Goal: Information Seeking & Learning: Learn about a topic

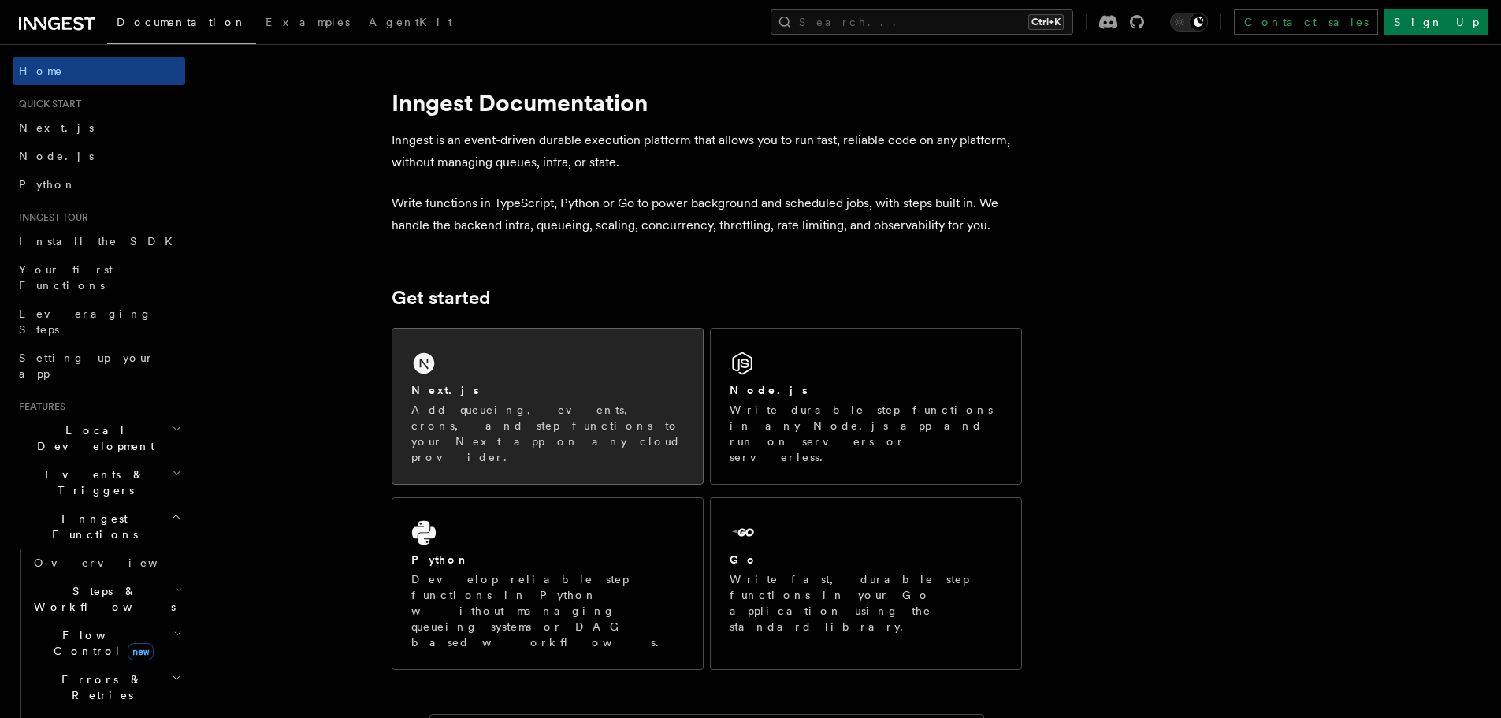
click at [542, 375] on div "Next.js Add queueing, events, crons, and step functions to your Next app on any…" at bounding box center [547, 406] width 311 height 155
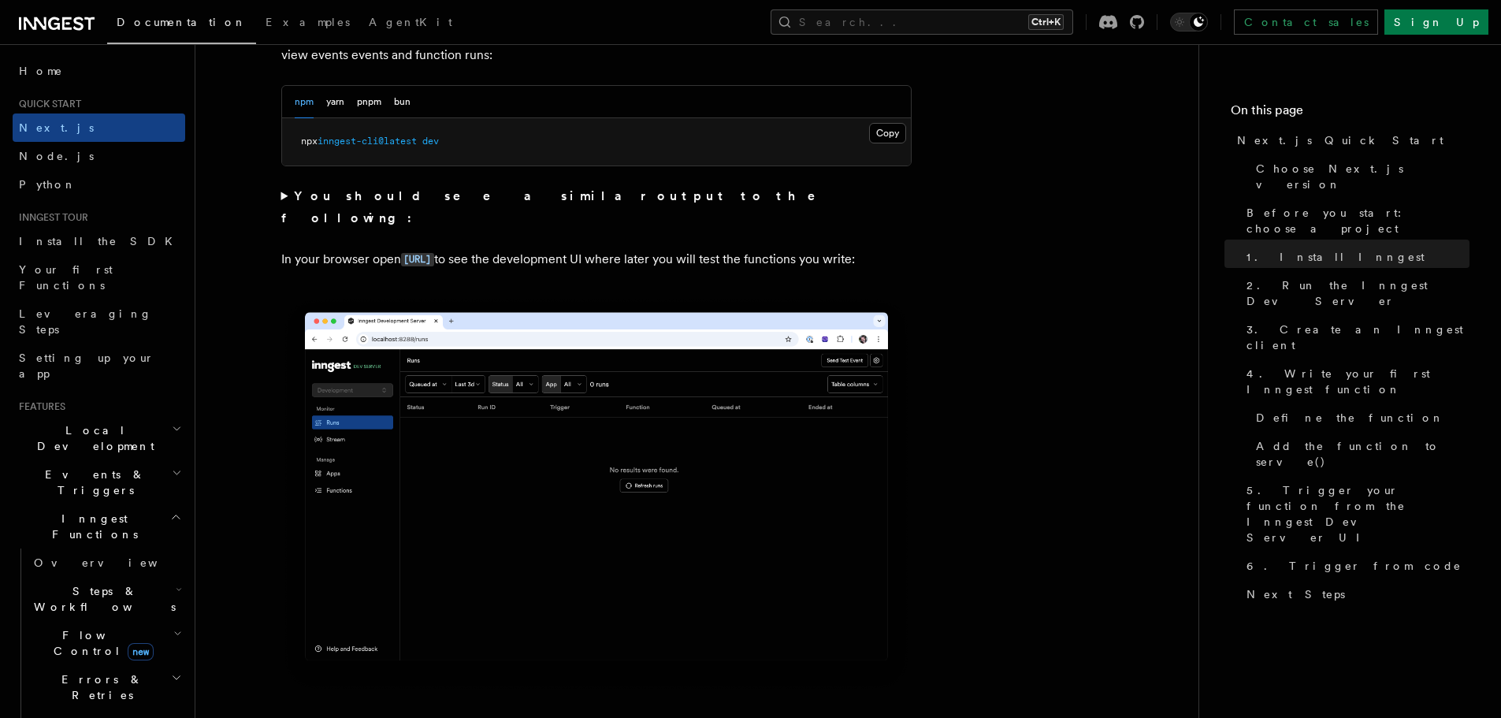
scroll to position [1103, 0]
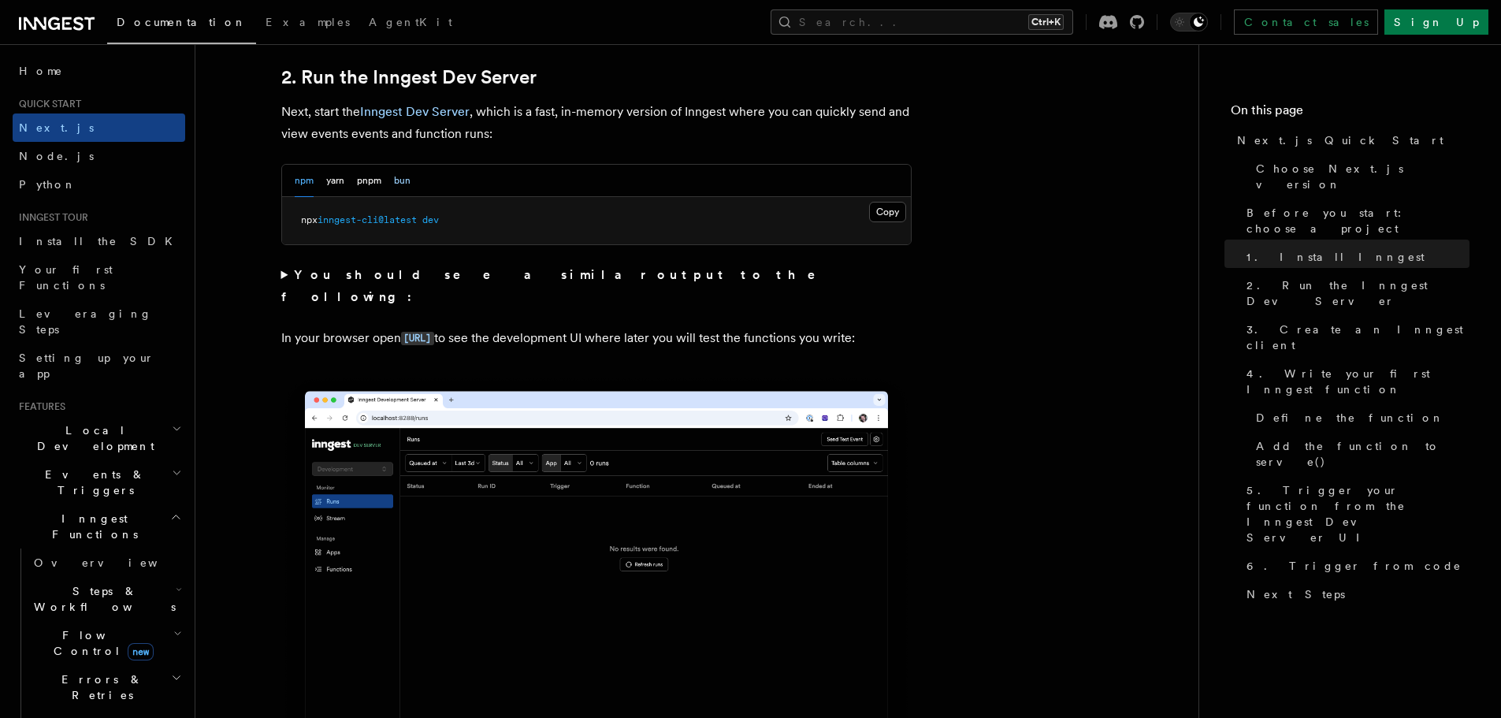
click at [399, 179] on button "bun" at bounding box center [402, 181] width 17 height 32
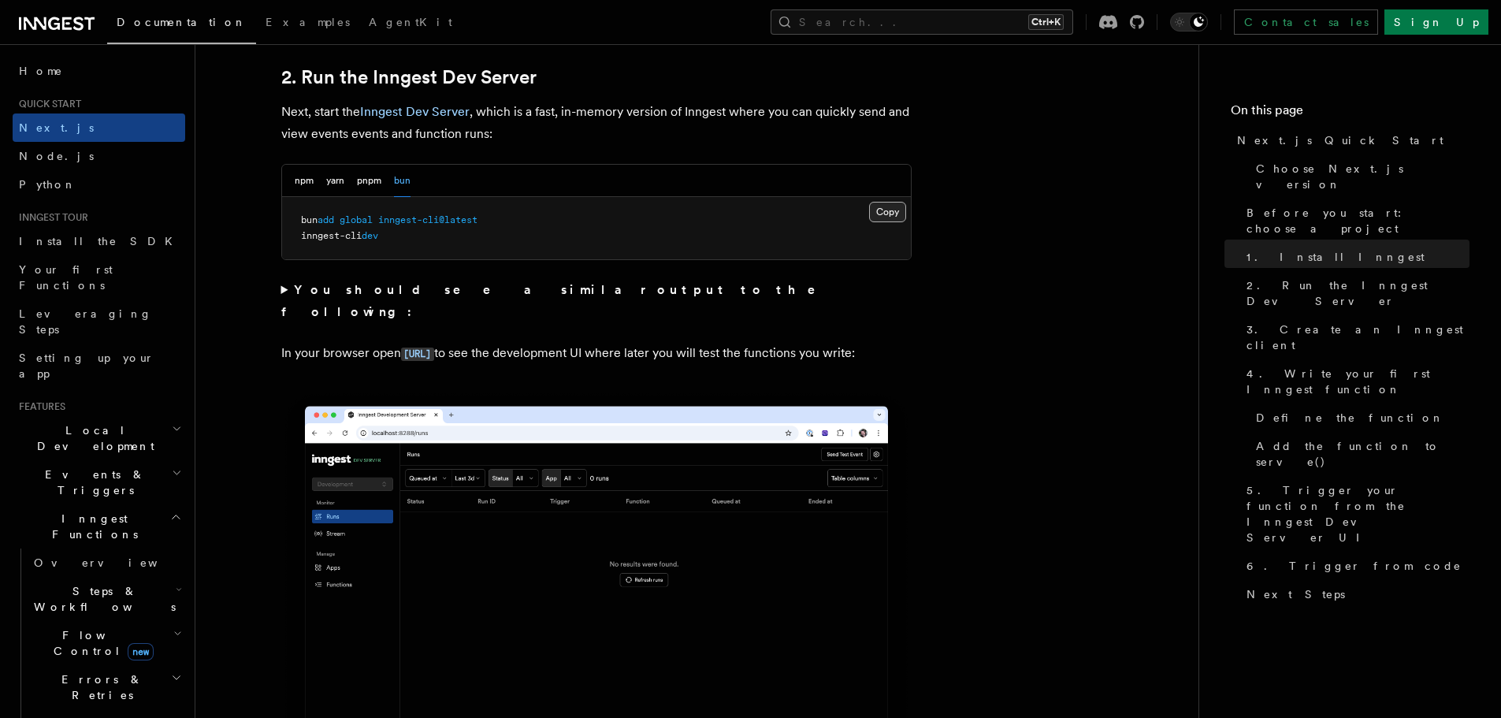
click at [876, 204] on button "Copy Copied" at bounding box center [887, 212] width 37 height 20
click at [362, 180] on button "pnpm" at bounding box center [369, 181] width 24 height 32
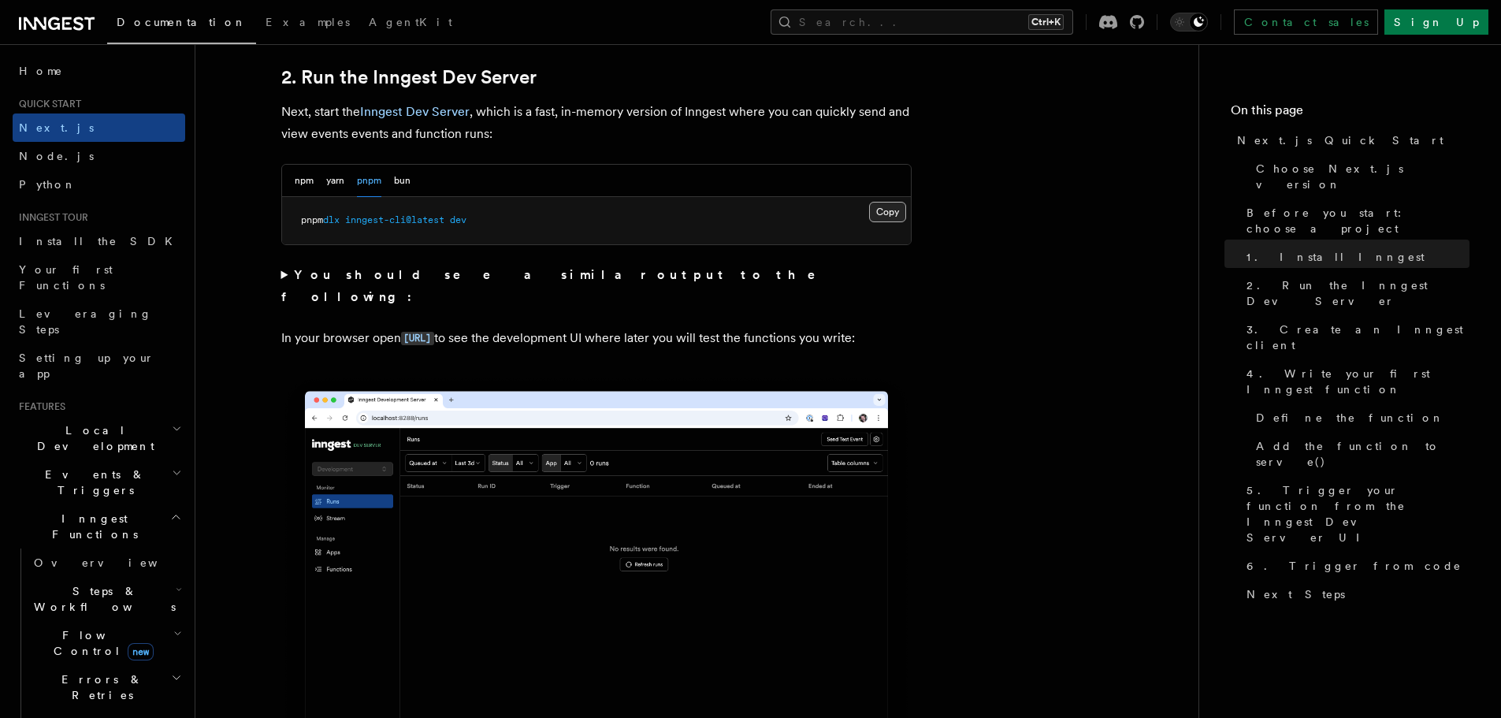
click at [885, 218] on button "Copy Copied" at bounding box center [887, 212] width 37 height 20
click at [329, 178] on button "yarn" at bounding box center [335, 181] width 18 height 32
click at [880, 215] on button "Copy Copied" at bounding box center [887, 212] width 37 height 20
click at [313, 182] on button "npm" at bounding box center [304, 181] width 19 height 32
click at [885, 214] on button "Copy Copied" at bounding box center [887, 212] width 37 height 20
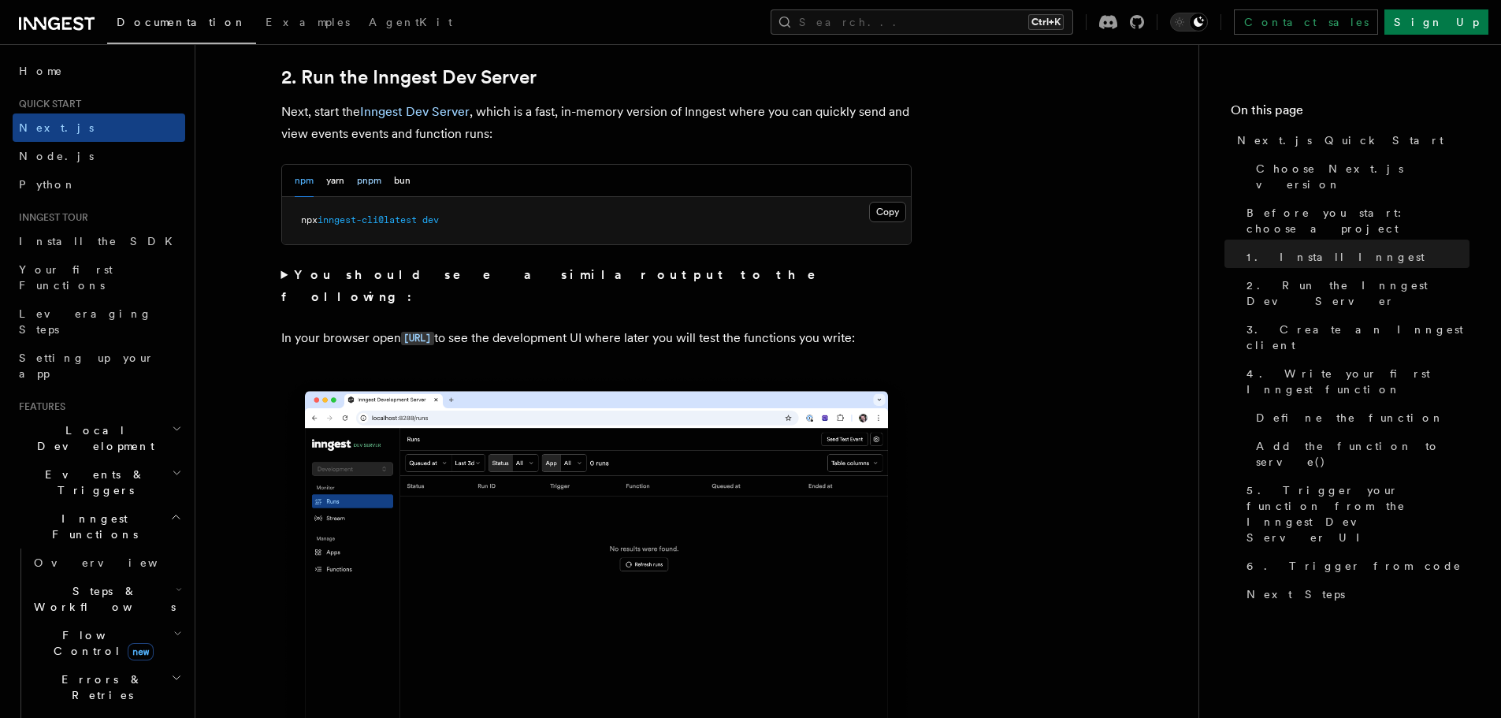
click at [373, 177] on button "pnpm" at bounding box center [369, 181] width 24 height 32
click at [868, 209] on pre "pnpm dlx inngest-cli@latest dev" at bounding box center [596, 220] width 629 height 47
click at [879, 210] on button "Copy Copied" at bounding box center [887, 212] width 37 height 20
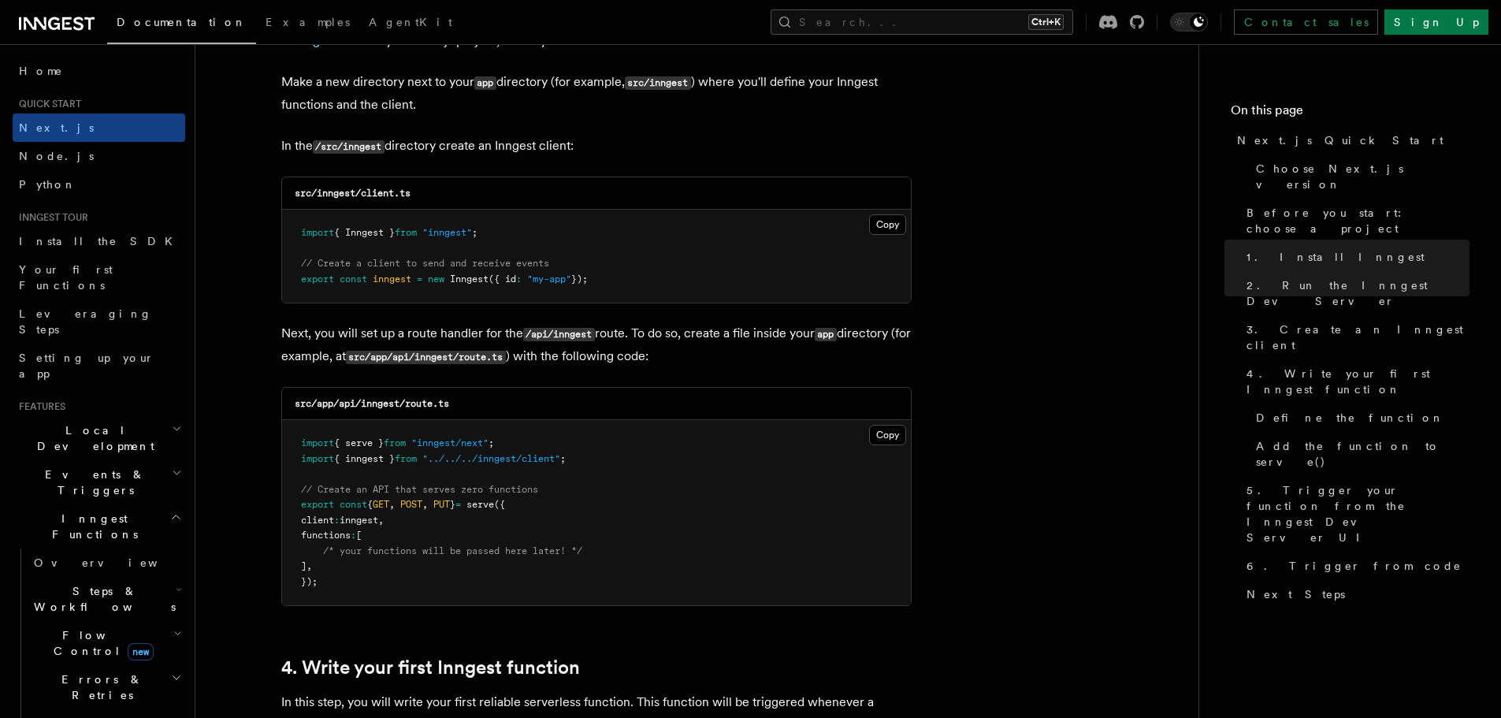
scroll to position [1970, 0]
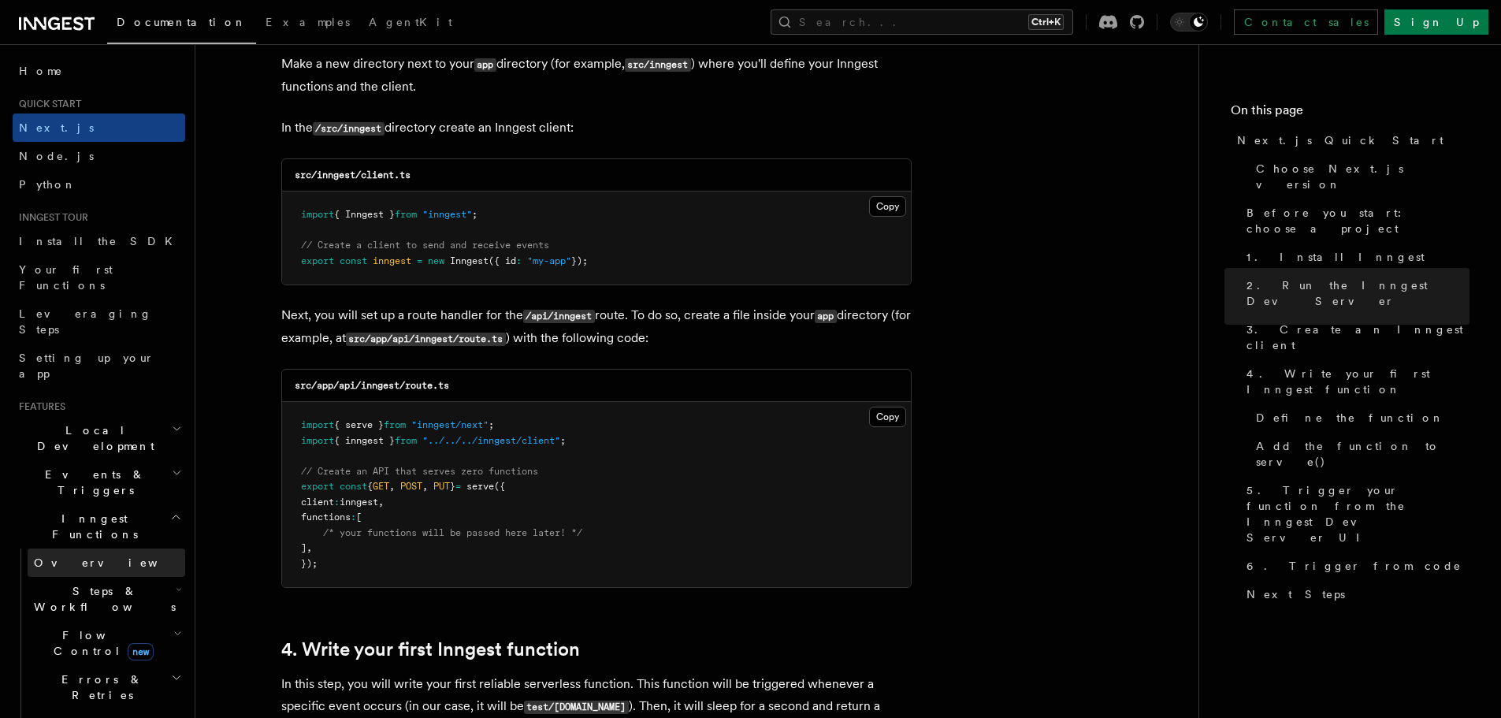
click at [69, 556] on span "Overview" at bounding box center [115, 562] width 162 height 13
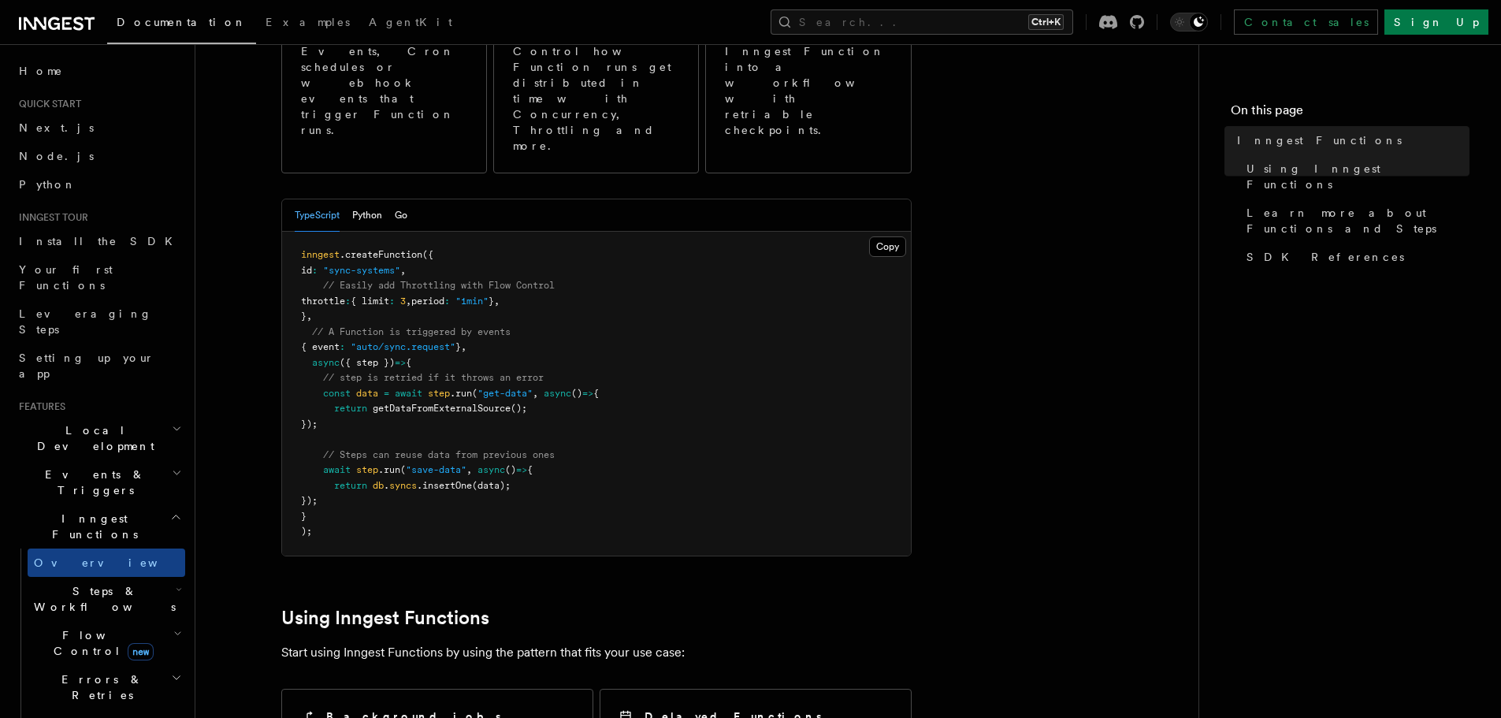
scroll to position [315, 0]
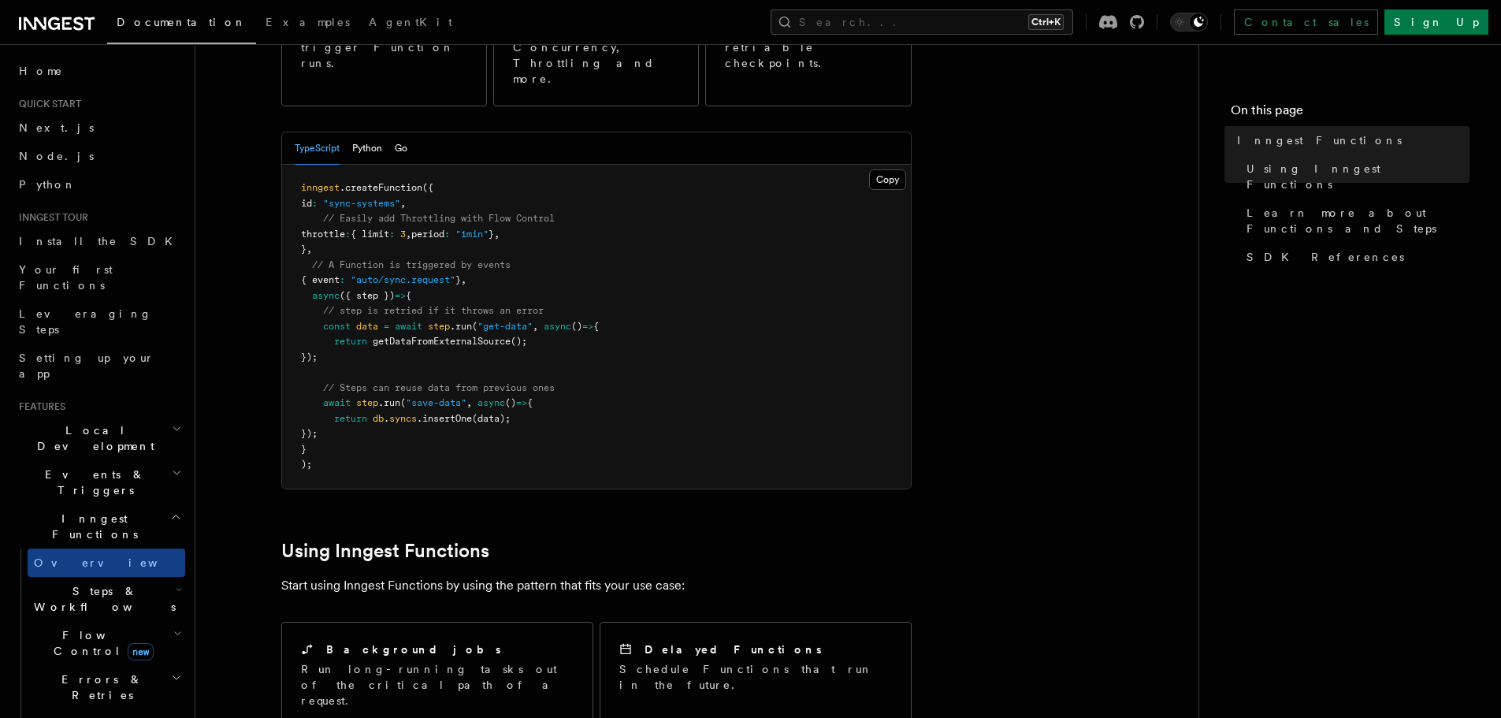
click at [82, 583] on span "Steps & Workflows" at bounding box center [102, 599] width 148 height 32
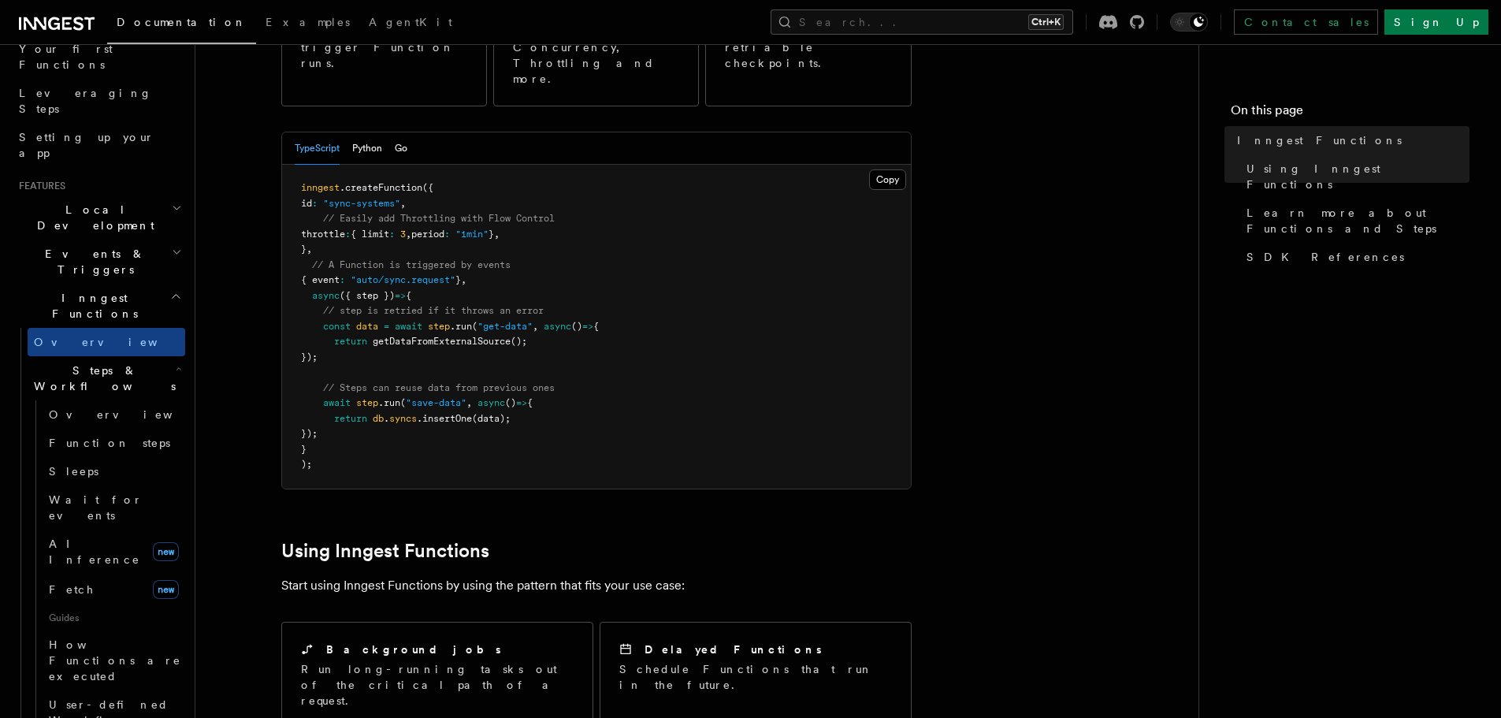
scroll to position [236, 0]
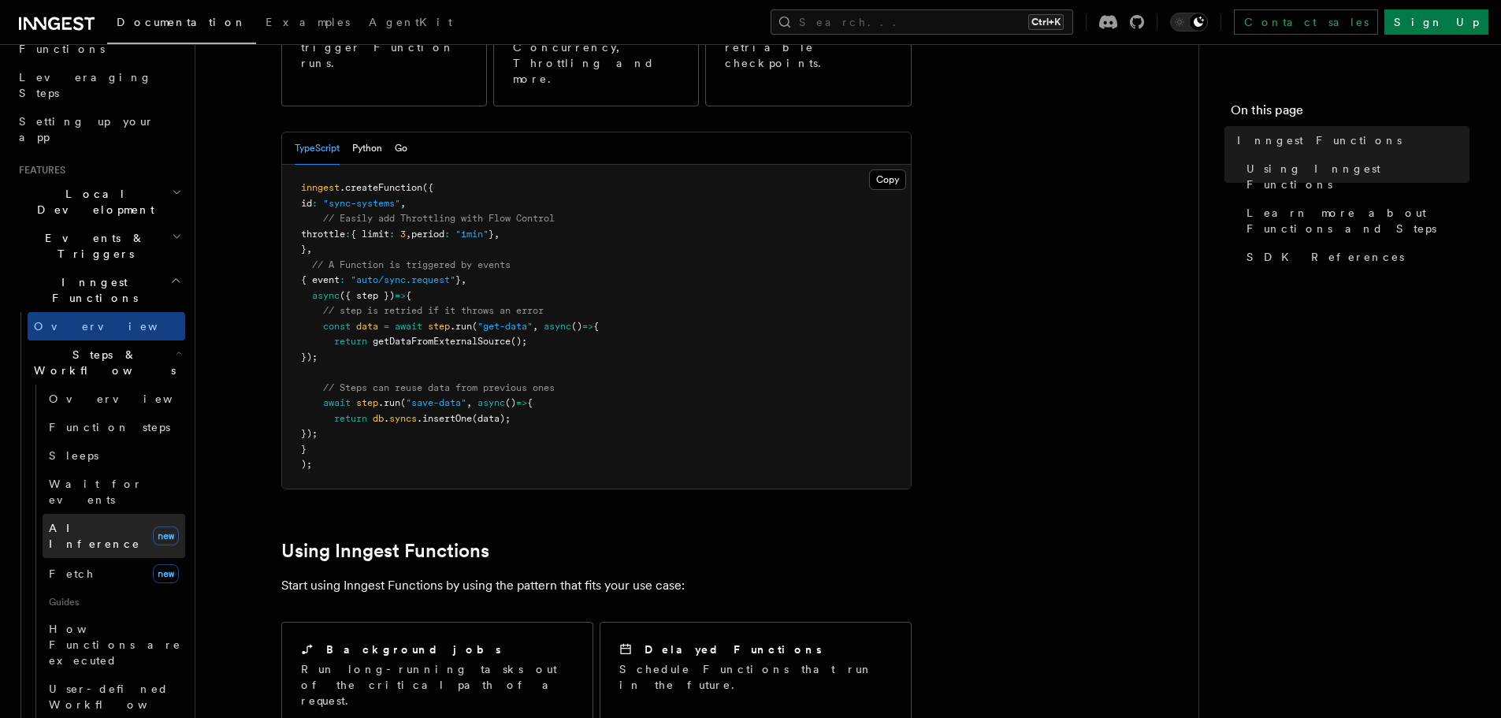
click at [94, 522] on span "AI Inference" at bounding box center [94, 536] width 91 height 28
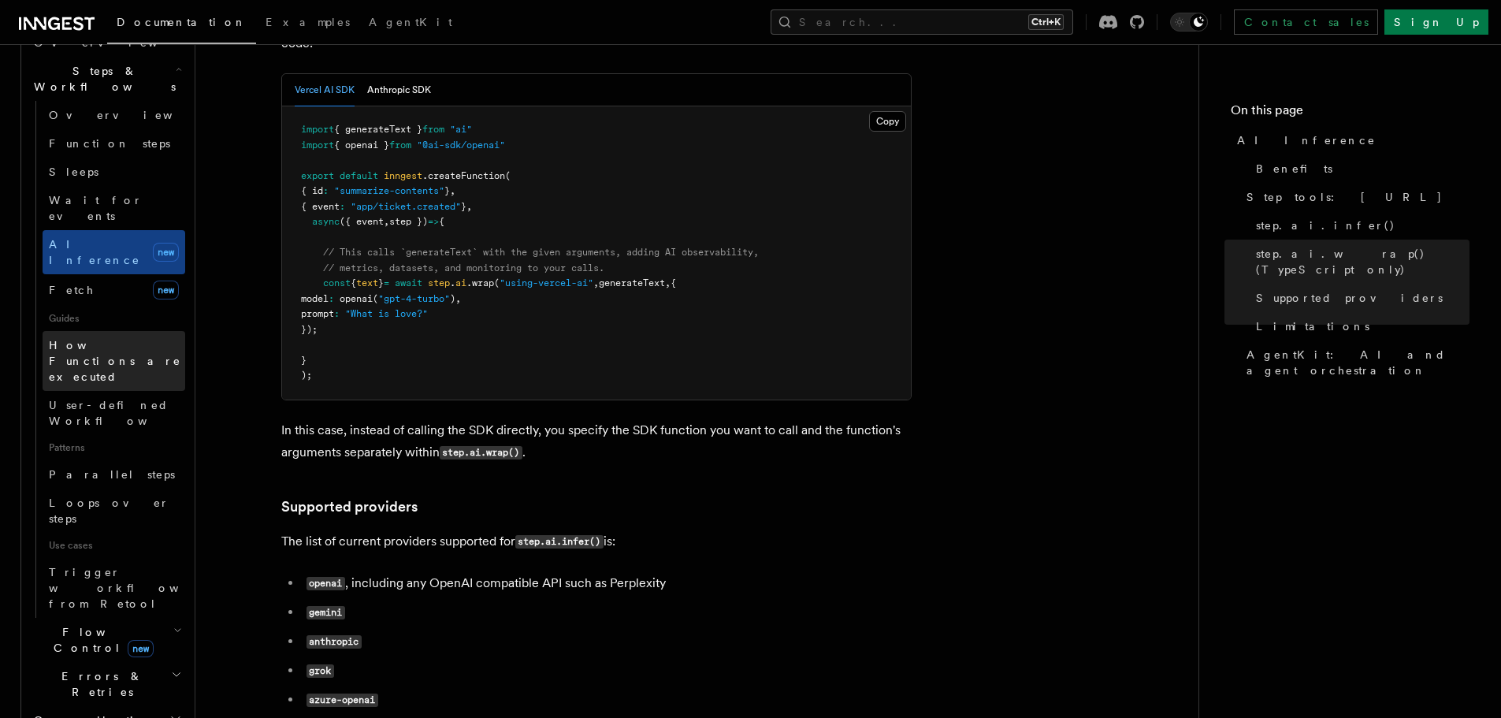
scroll to position [552, 0]
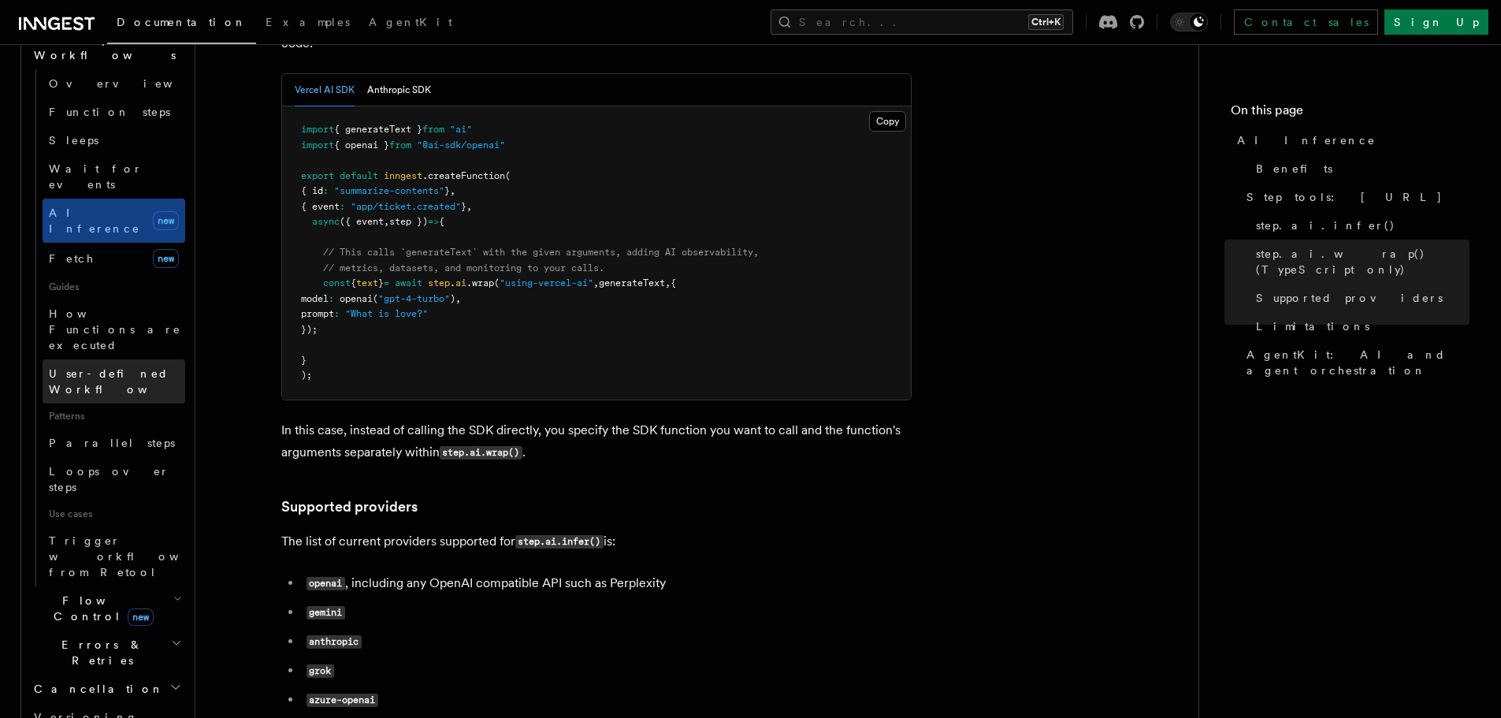
click at [104, 366] on span "User-defined Workflows" at bounding box center [120, 382] width 142 height 32
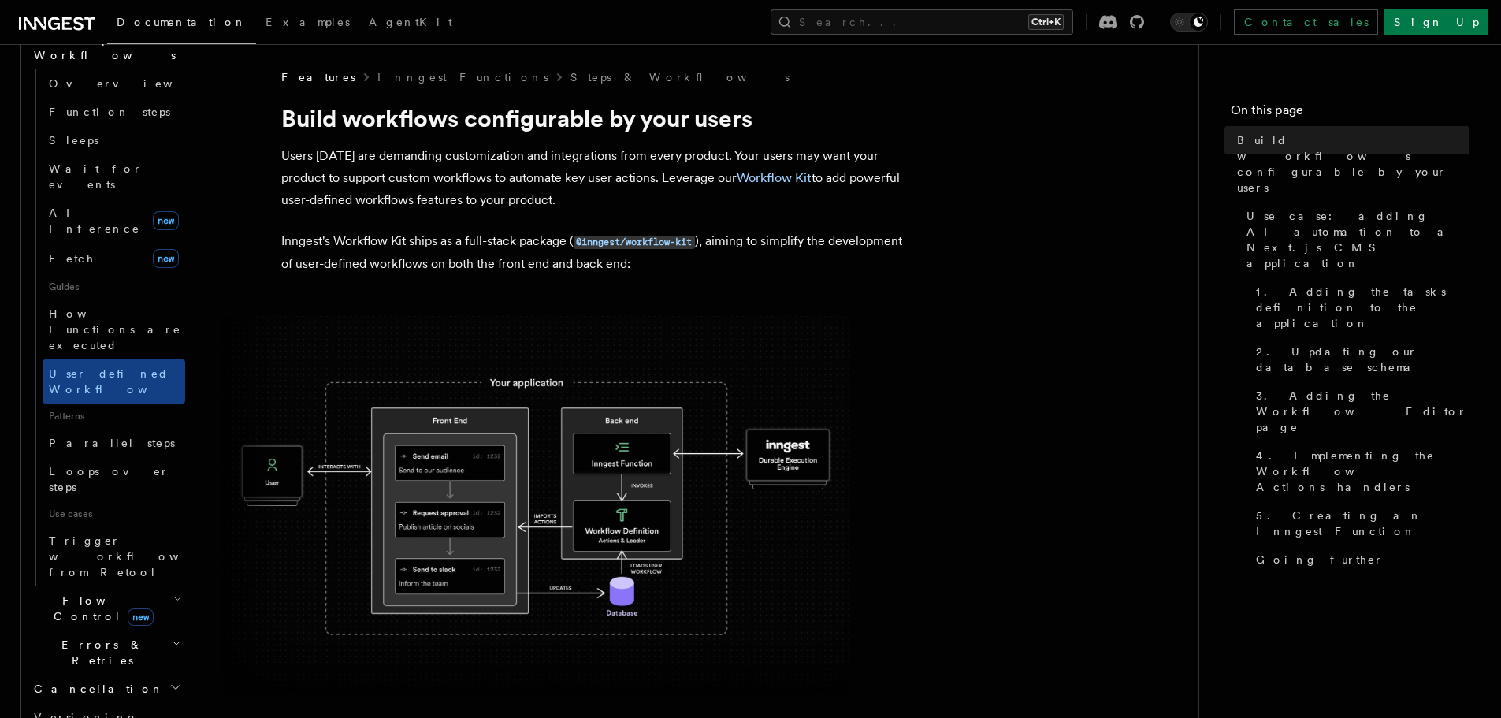
click at [510, 455] on img at bounding box center [536, 505] width 630 height 378
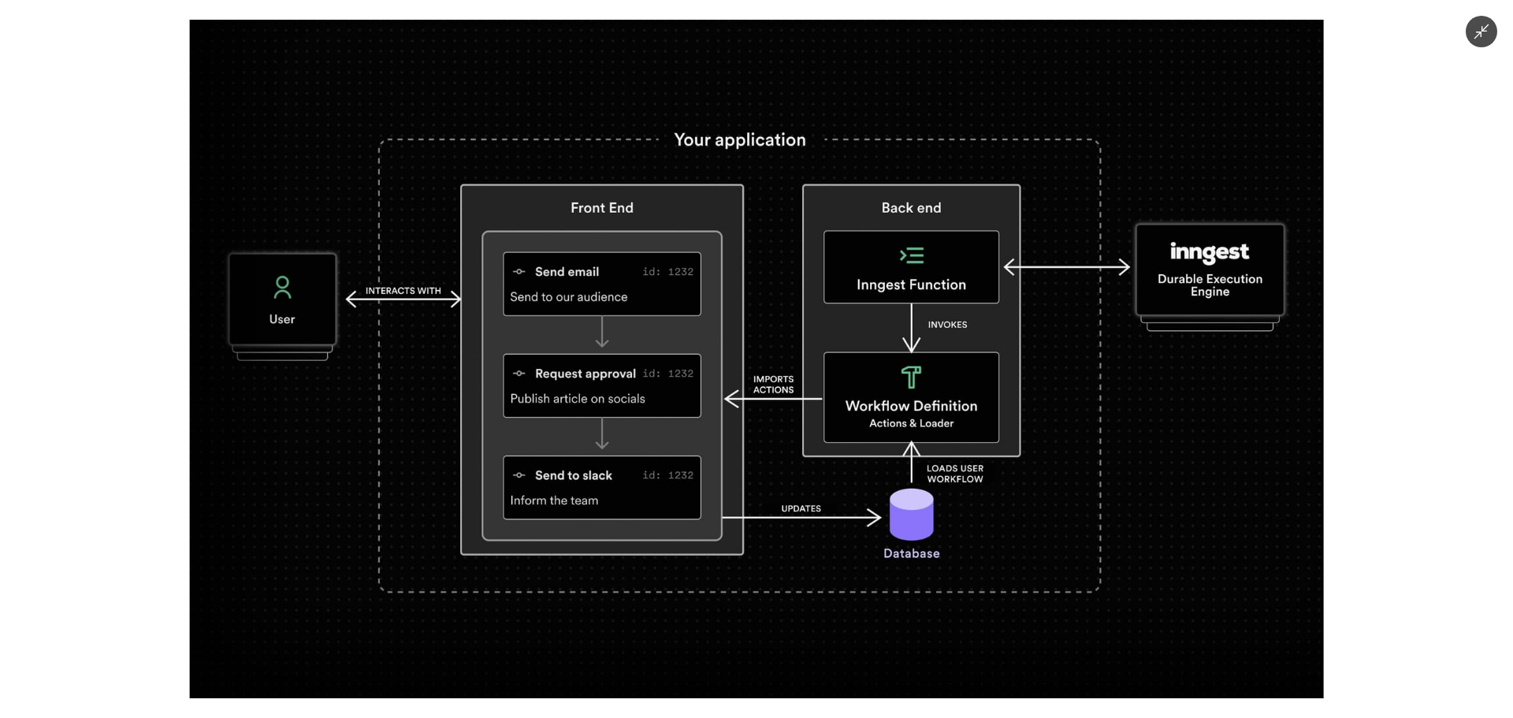
click at [28, 286] on div at bounding box center [756, 359] width 1513 height 718
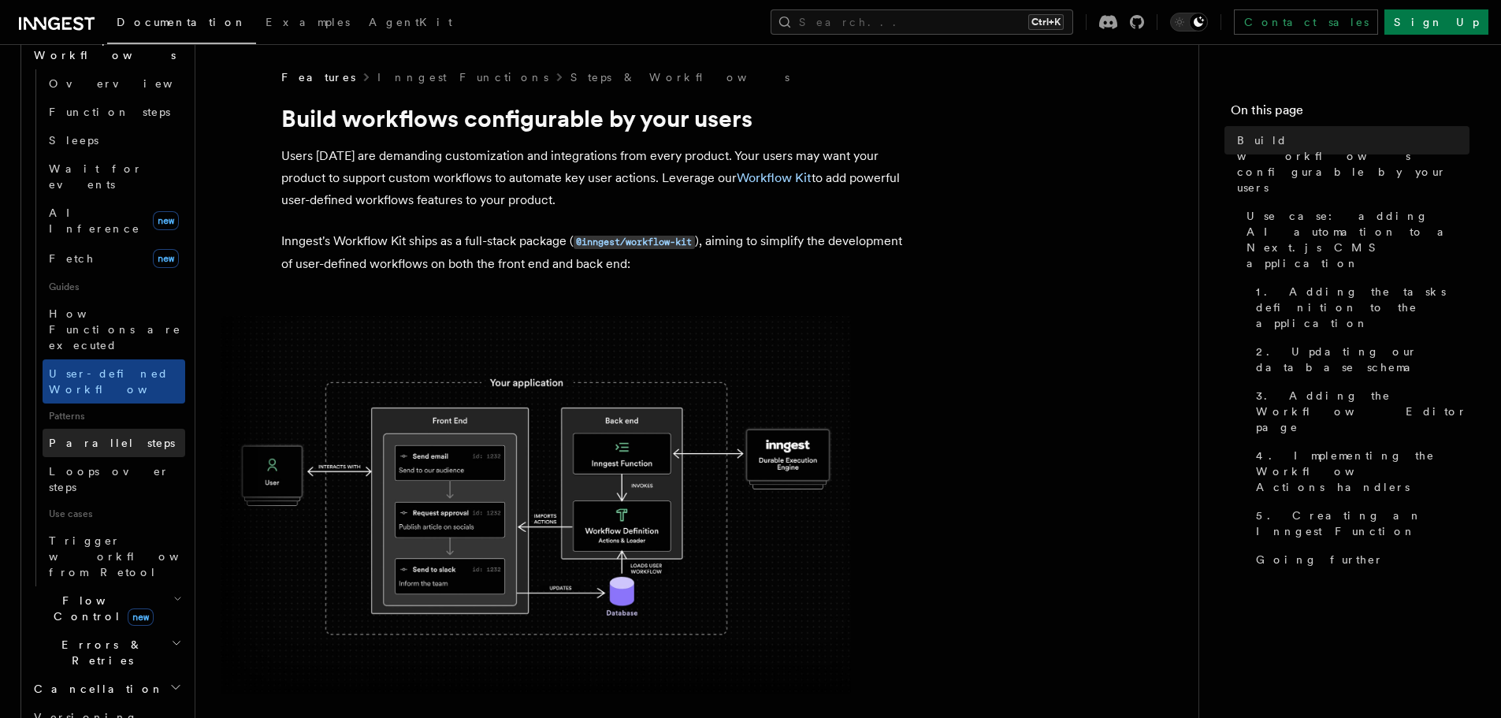
click at [87, 437] on span "Parallel steps" at bounding box center [112, 443] width 126 height 13
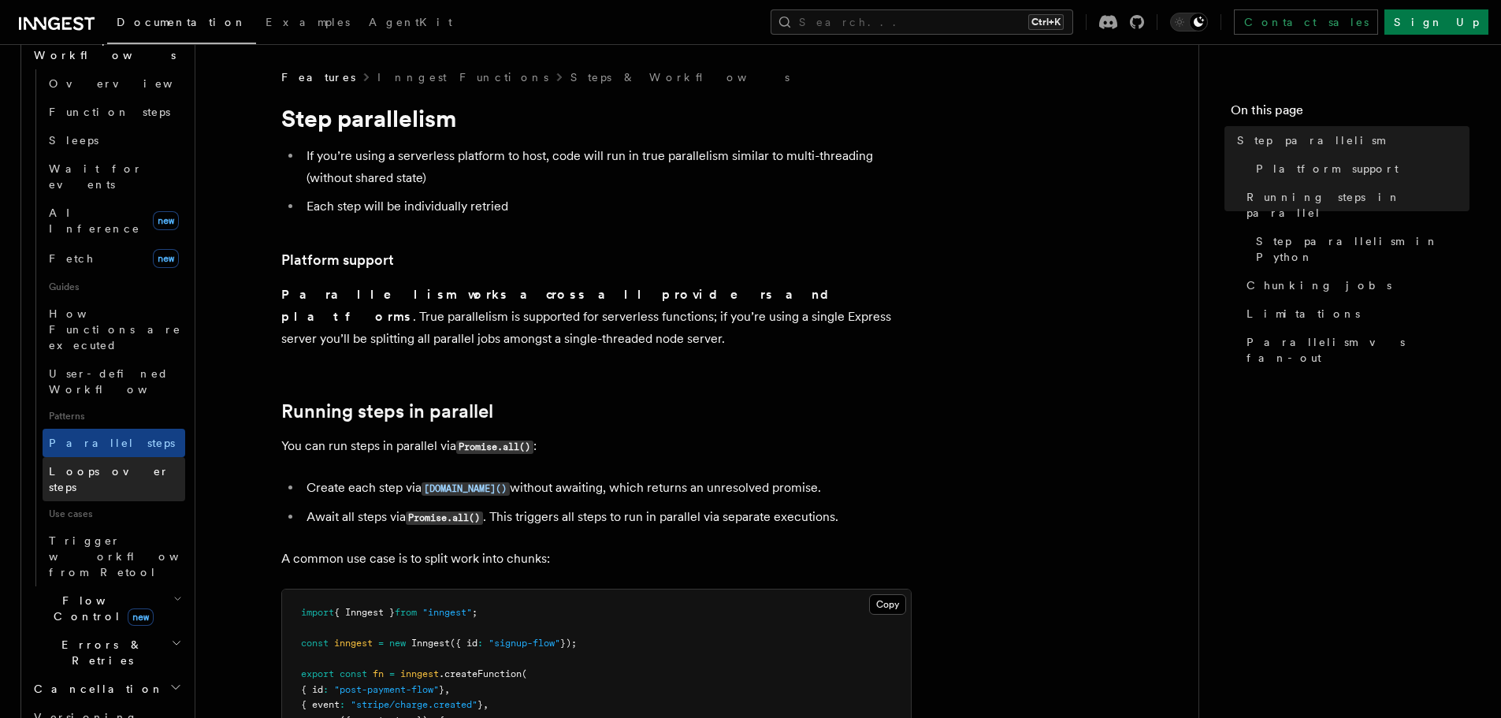
click at [91, 465] on span "Loops over steps" at bounding box center [109, 479] width 121 height 28
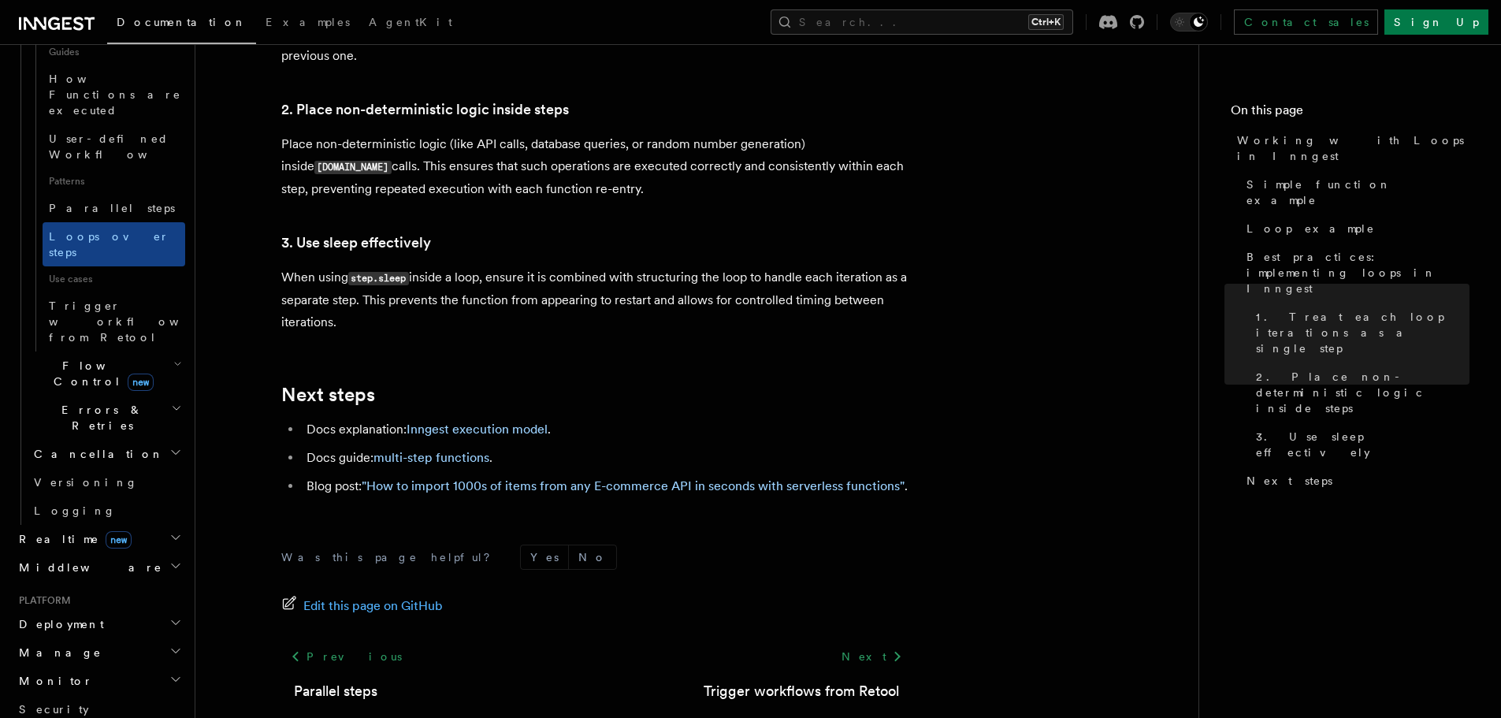
scroll to position [788, 0]
click at [52, 530] on span "Realtime new" at bounding box center [72, 538] width 119 height 16
click at [69, 560] on span "Overview" at bounding box center [115, 566] width 162 height 13
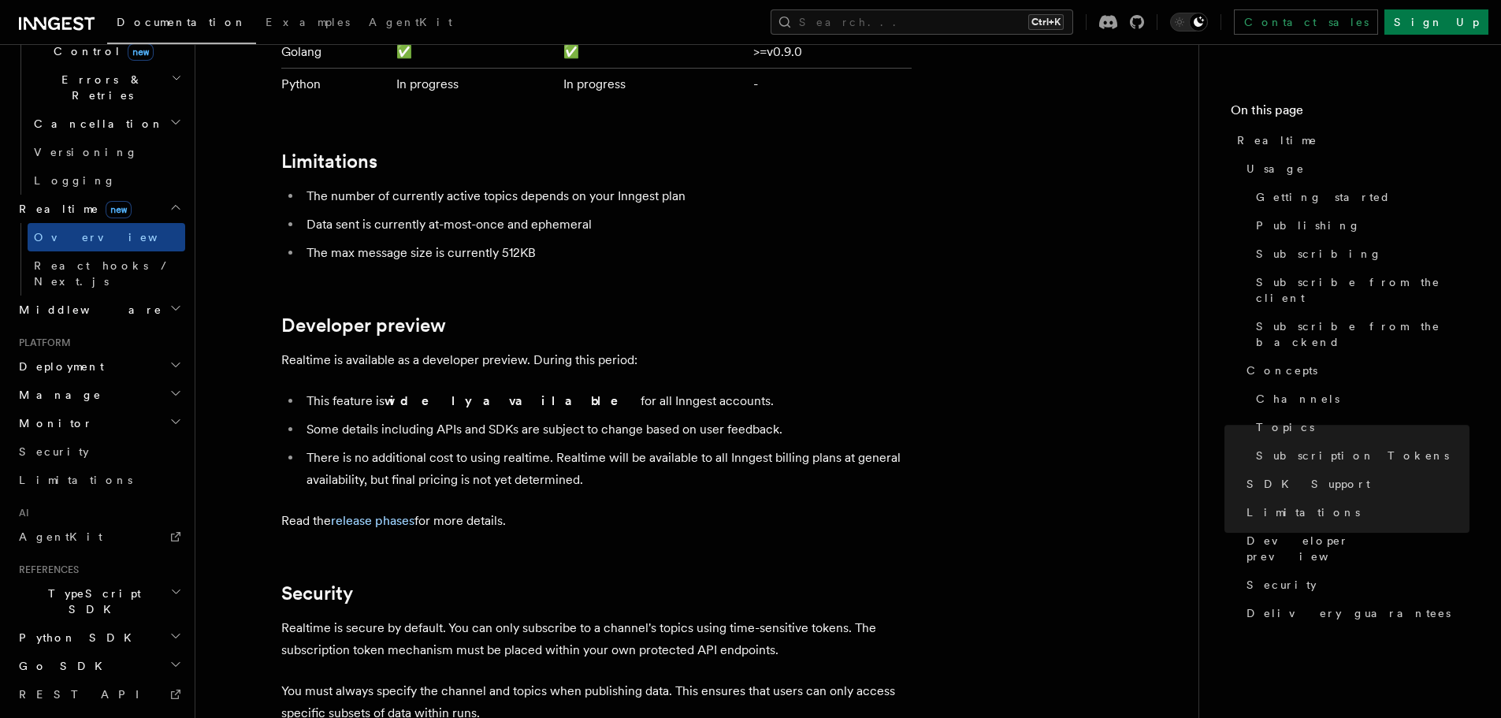
scroll to position [4886, 0]
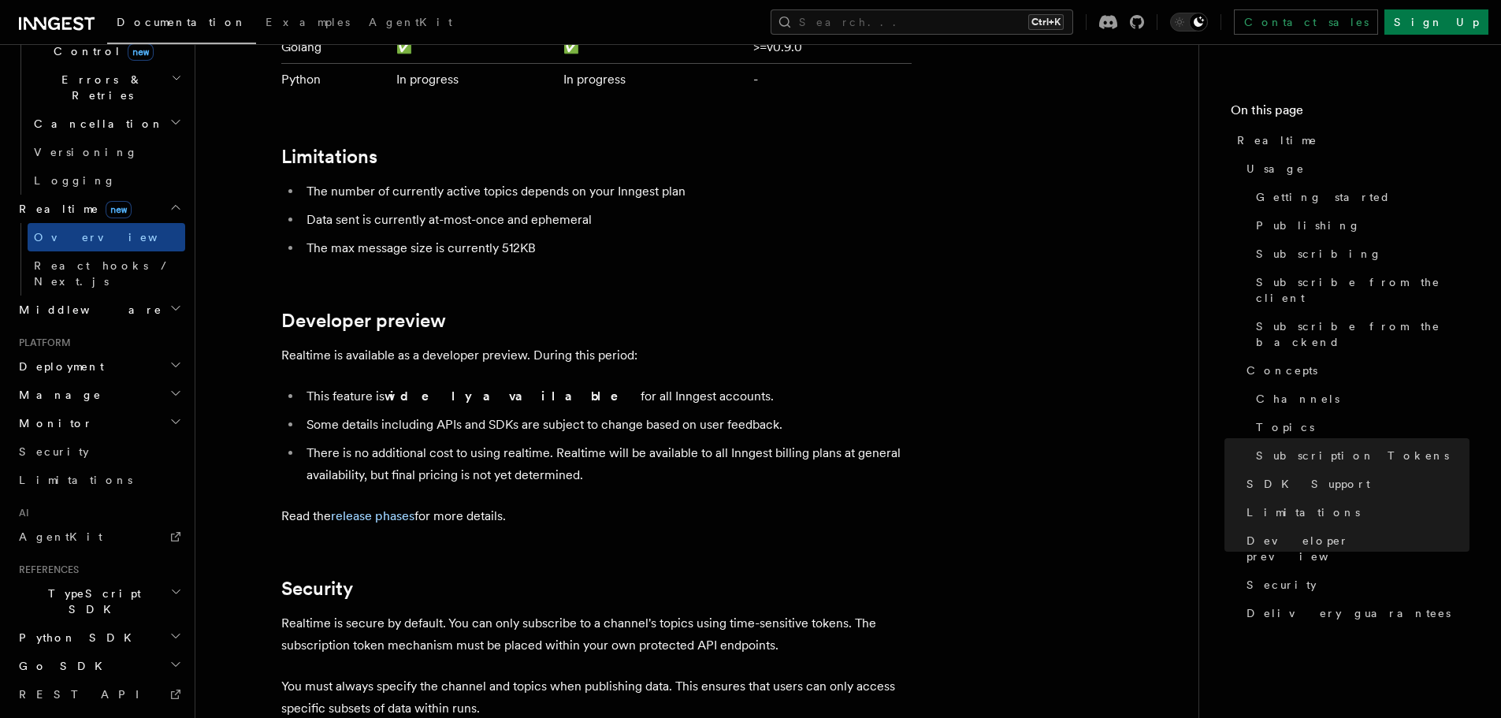
click at [87, 19] on icon at bounding box center [89, 23] width 10 height 13
